Goal: Task Accomplishment & Management: Manage account settings

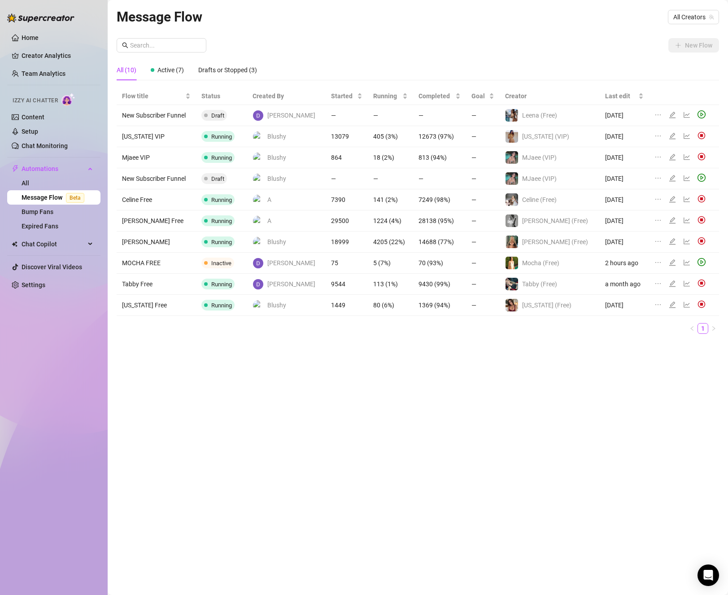
click at [698, 265] on icon "play-circle" at bounding box center [702, 262] width 8 height 8
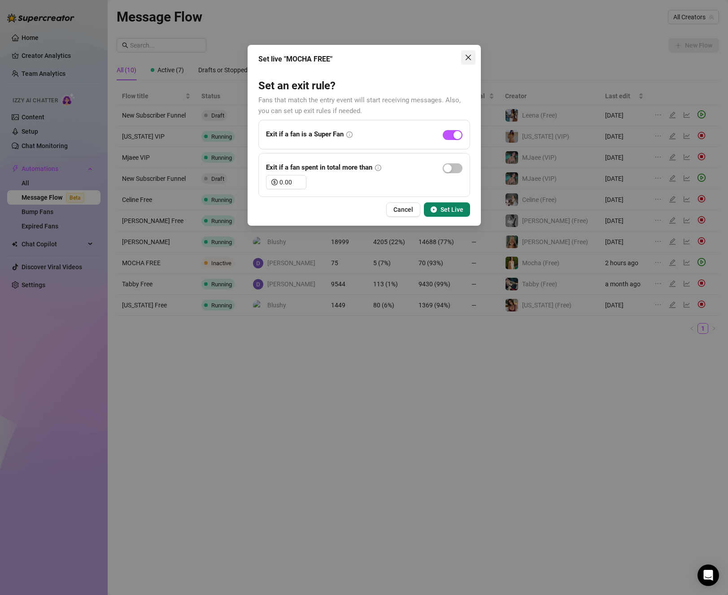
click at [468, 61] on button "Close" at bounding box center [468, 57] width 14 height 14
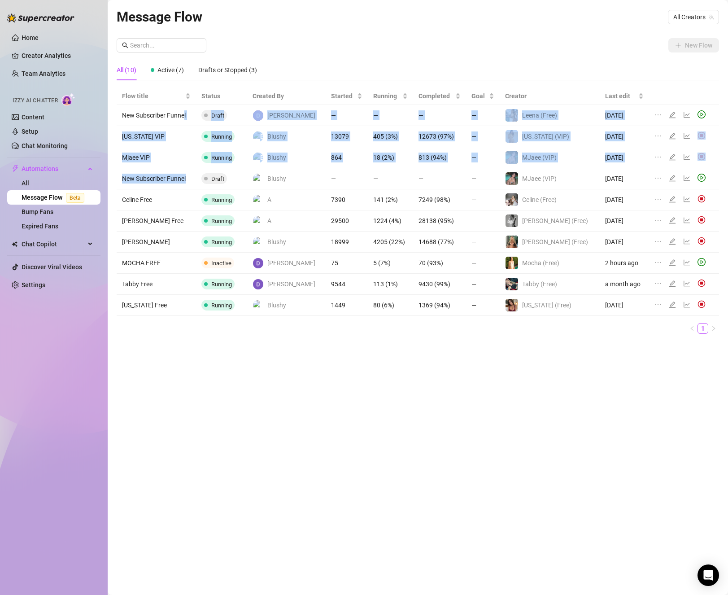
drag, startPoint x: 189, startPoint y: 177, endPoint x: 184, endPoint y: 111, distance: 65.7
click at [184, 111] on tbody "New Subscriber Funnel Draft [PERSON_NAME] — — — — [PERSON_NAME] (Free) [DATE] […" at bounding box center [418, 210] width 603 height 211
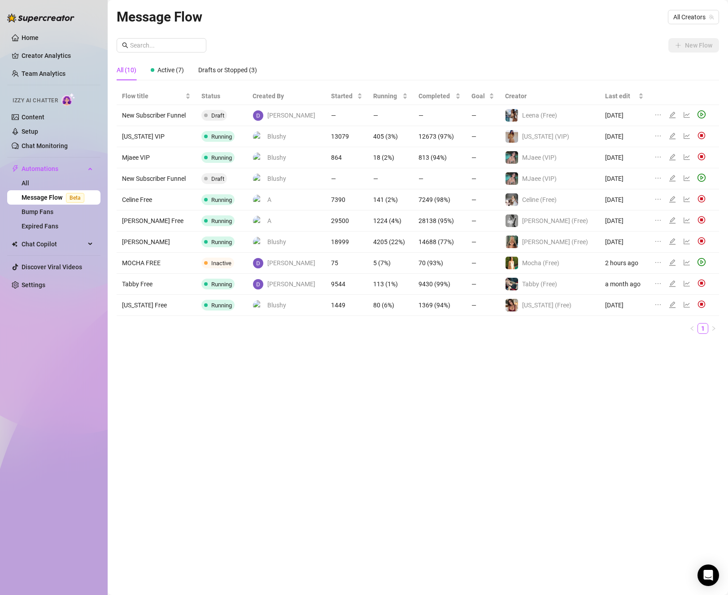
drag, startPoint x: 655, startPoint y: 177, endPoint x: 651, endPoint y: 123, distance: 54.0
click at [651, 123] on tbody "New Subscriber Funnel Draft [PERSON_NAME] — — — — [PERSON_NAME] (Free) [DATE] […" at bounding box center [418, 210] width 603 height 211
click at [673, 17] on span "All Creators" at bounding box center [693, 16] width 40 height 13
click at [411, 51] on div "New Flow" at bounding box center [418, 45] width 603 height 14
click at [29, 370] on div "Home Creator Analytics Team Analytics Izzy AI Chatter Content Setup Chat Monito…" at bounding box center [53, 293] width 93 height 587
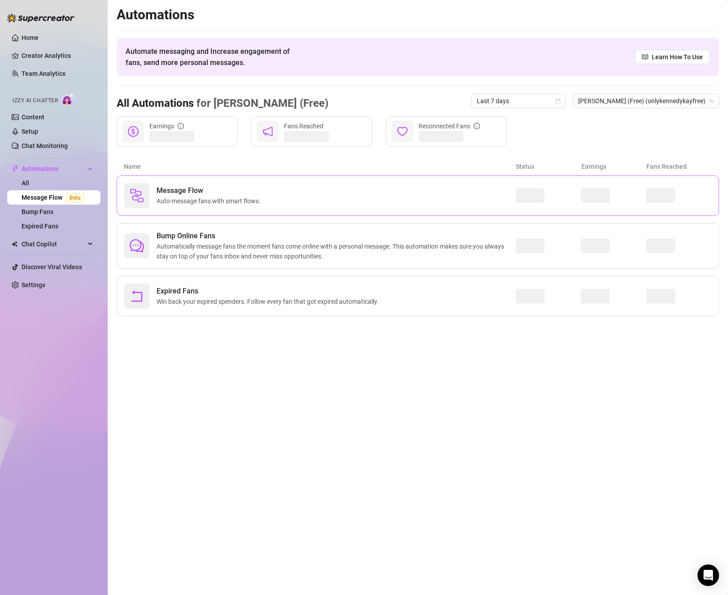
click at [277, 209] on div "Message Flow Auto-message fans with smart flows." at bounding box center [418, 195] width 603 height 40
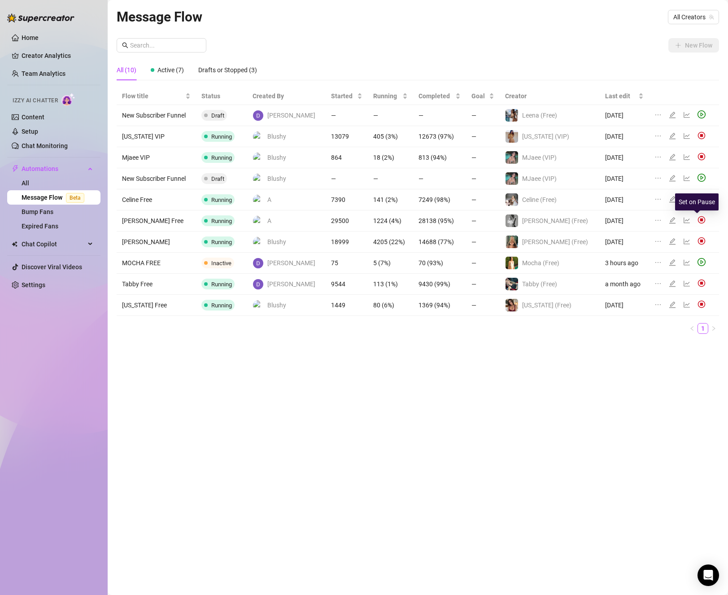
click at [698, 219] on img at bounding box center [702, 220] width 8 height 8
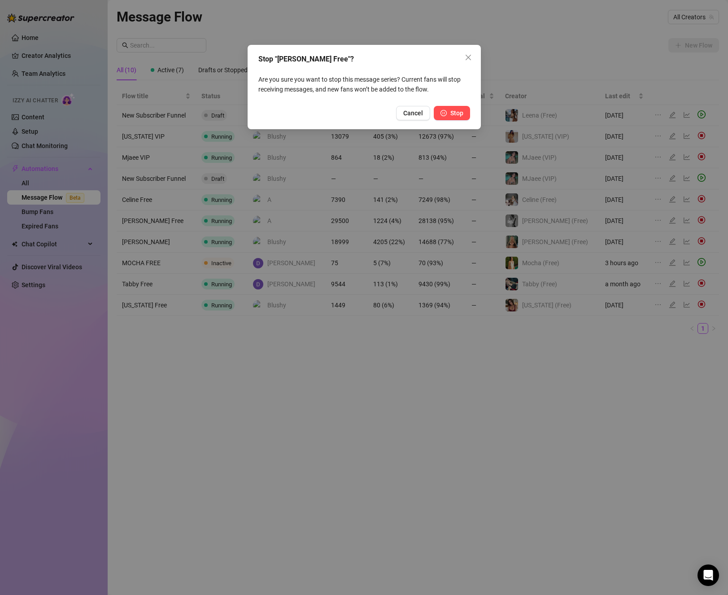
click at [447, 116] on button "Stop" at bounding box center [452, 113] width 36 height 14
